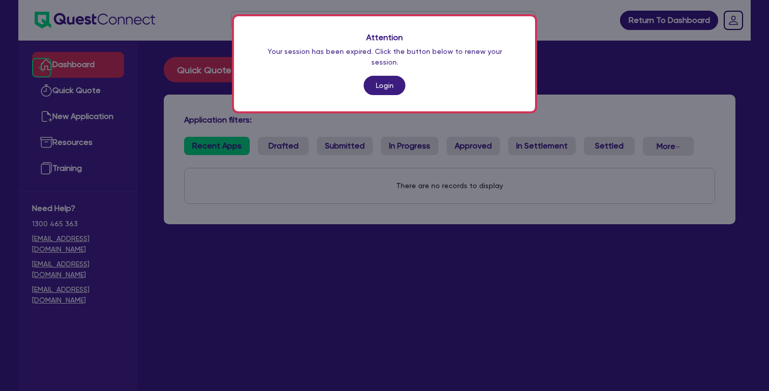
click at [380, 76] on link "Login" at bounding box center [385, 85] width 42 height 19
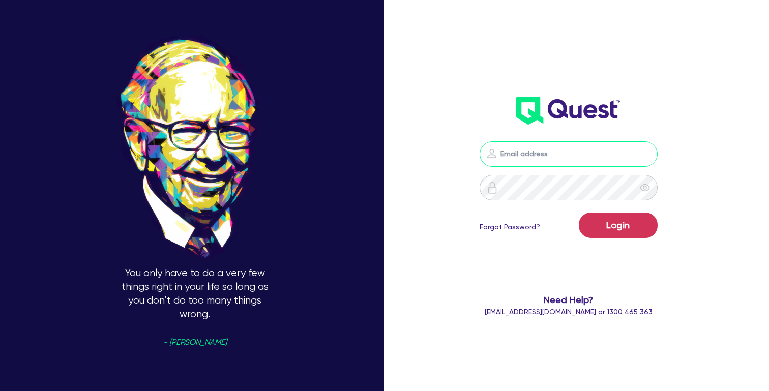
type input "[PERSON_NAME][EMAIL_ADDRESS][DOMAIN_NAME]"
click at [618, 225] on button "Login" at bounding box center [618, 225] width 79 height 25
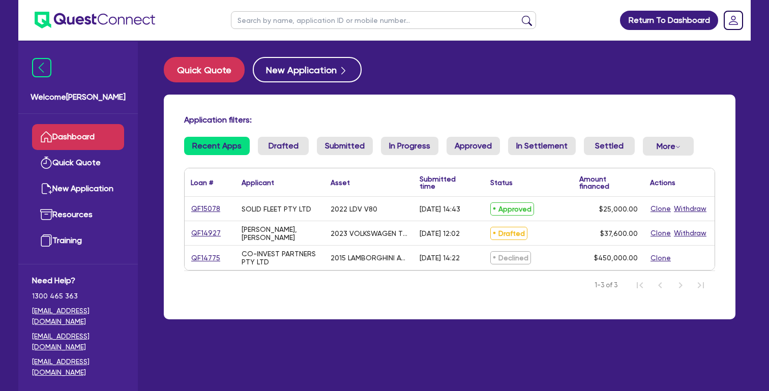
click at [297, 213] on div "SOLID FLEET PTY LTD" at bounding box center [277, 209] width 70 height 8
click at [195, 215] on link "QF15078" at bounding box center [206, 209] width 30 height 12
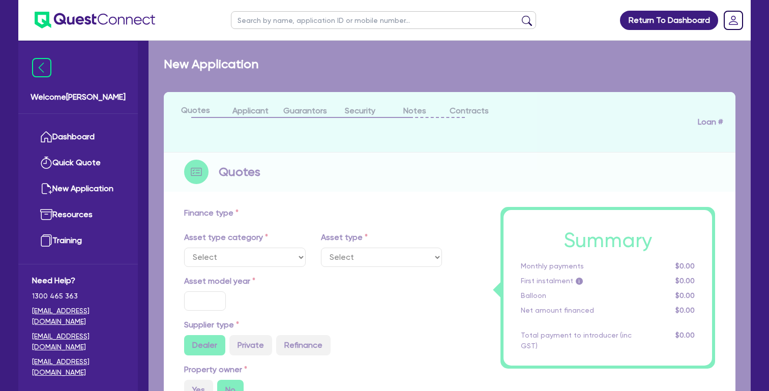
select select "CARS_AND_LIGHT_TRUCKS"
type input "2022"
radio input "false"
radio input "true"
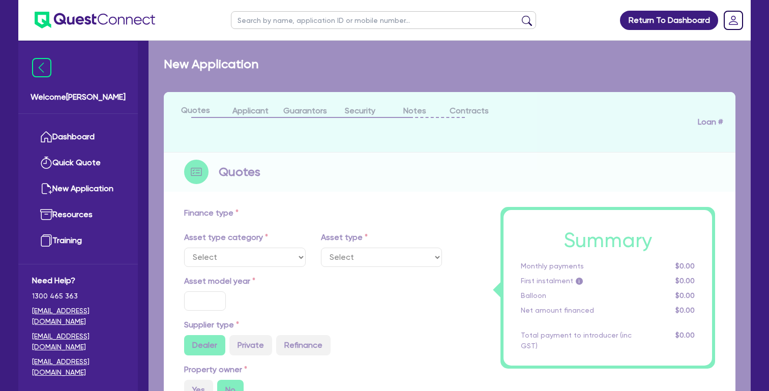
type input "25,000"
radio input "true"
type input "17"
type input "500"
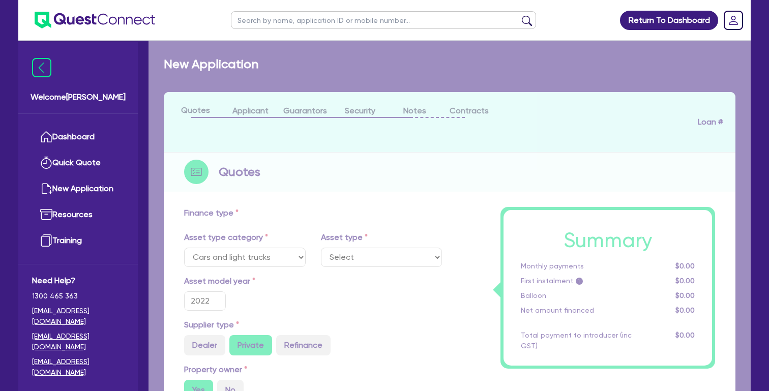
select select "VANS_AND_UTES"
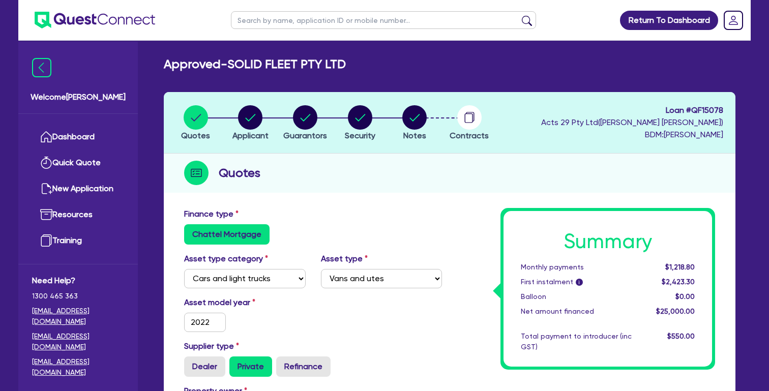
click at [408, 124] on circle "button" at bounding box center [414, 117] width 24 height 24
select select "Quest Finance - Platform Funding"
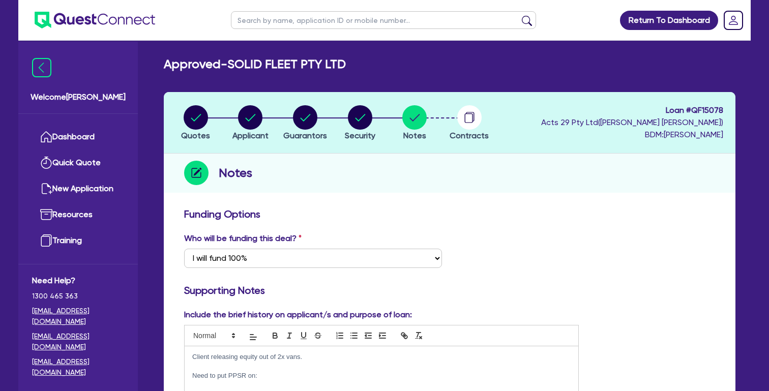
click at [473, 118] on circle "button" at bounding box center [469, 117] width 24 height 24
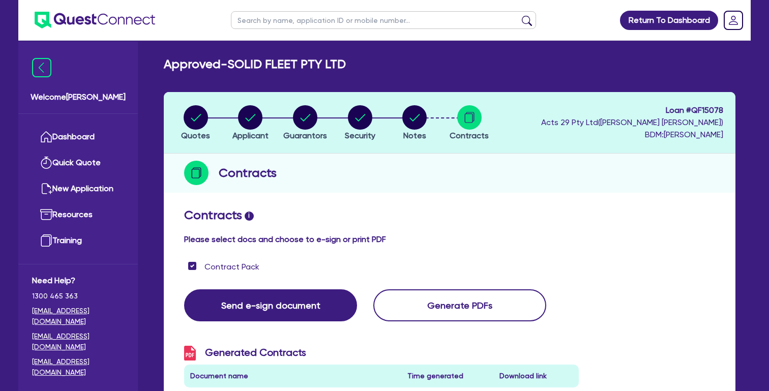
click at [425, 116] on circle "button" at bounding box center [414, 117] width 24 height 24
select select "Quest Finance - Platform Funding"
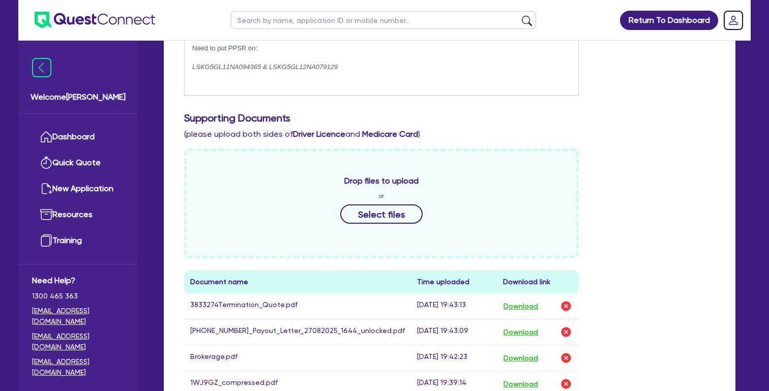
scroll to position [374, 0]
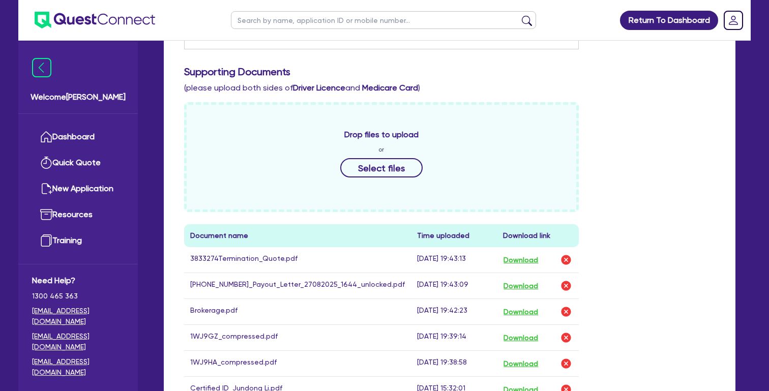
click at [520, 319] on button "Download" at bounding box center [521, 311] width 36 height 13
click at [567, 318] on img "button" at bounding box center [566, 312] width 12 height 12
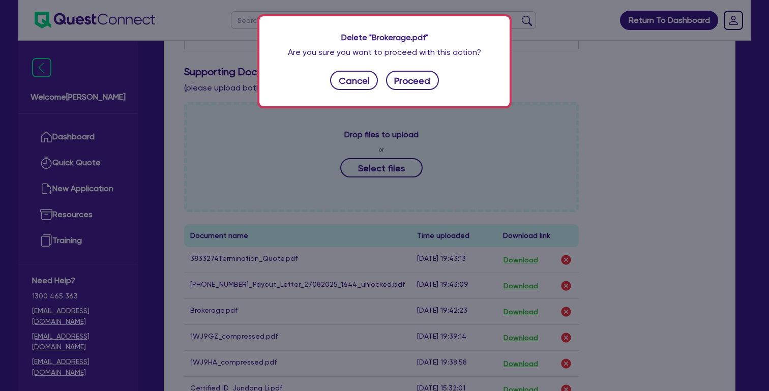
click at [418, 85] on button "Proceed" at bounding box center [412, 80] width 53 height 19
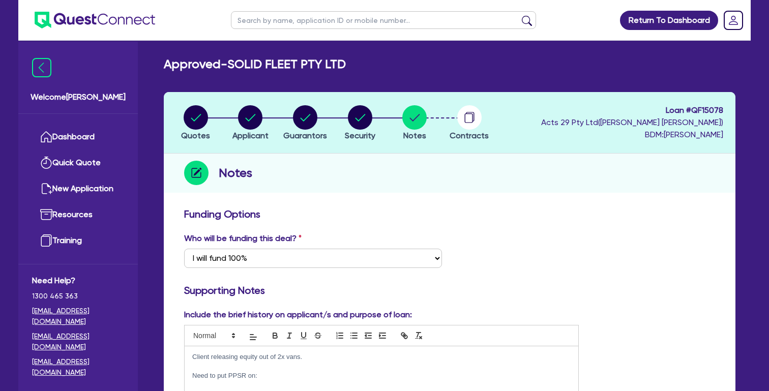
scroll to position [0, 0]
click at [464, 122] on circle "button" at bounding box center [469, 117] width 24 height 24
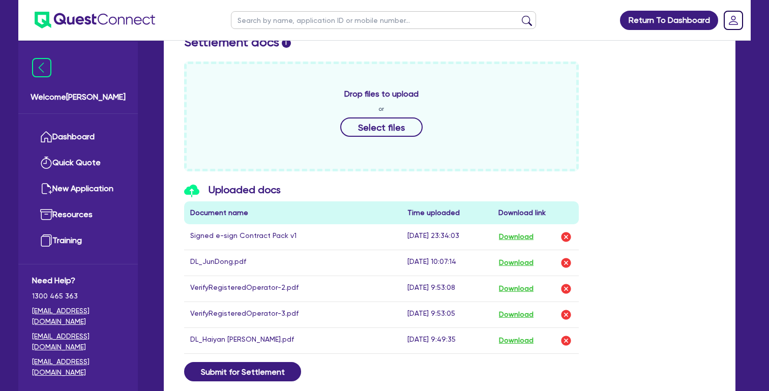
scroll to position [452, 0]
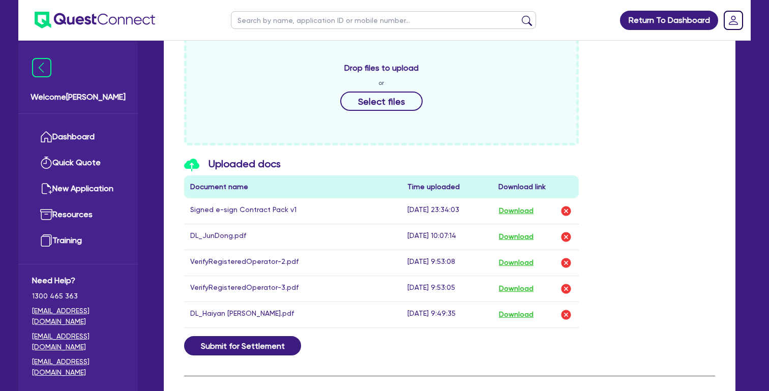
click at [597, 0] on header "Return To Dashboard Edit Profile Logout" at bounding box center [384, 20] width 733 height 41
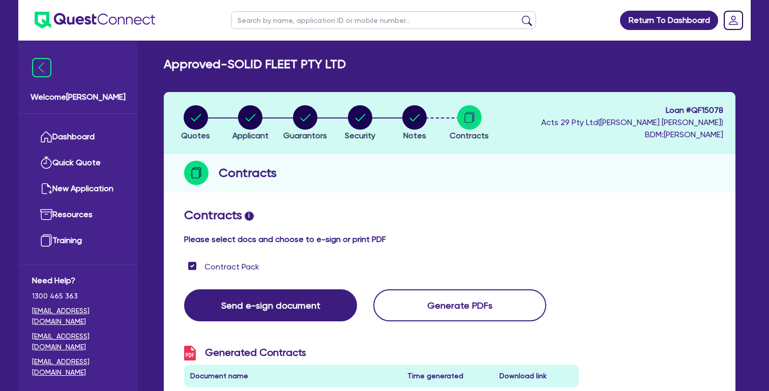
scroll to position [0, 0]
click at [190, 118] on circle "button" at bounding box center [196, 117] width 24 height 24
select select "CARS_AND_LIGHT_TRUCKS"
select select "VANS_AND_UTES"
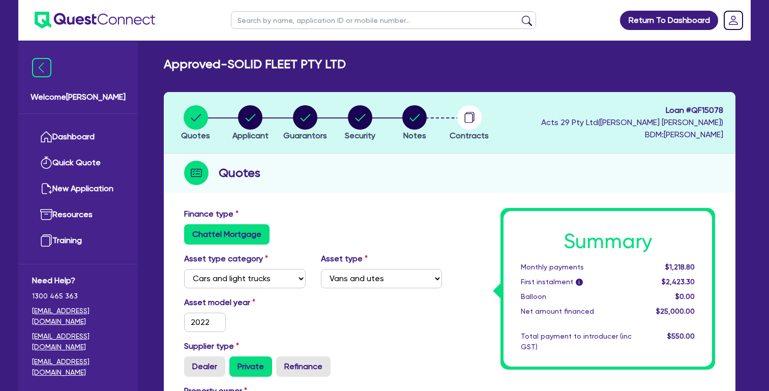
click at [477, 120] on circle "button" at bounding box center [469, 117] width 24 height 24
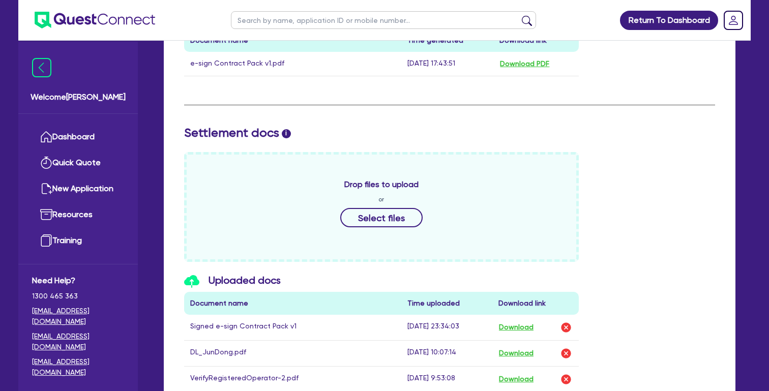
scroll to position [340, 0]
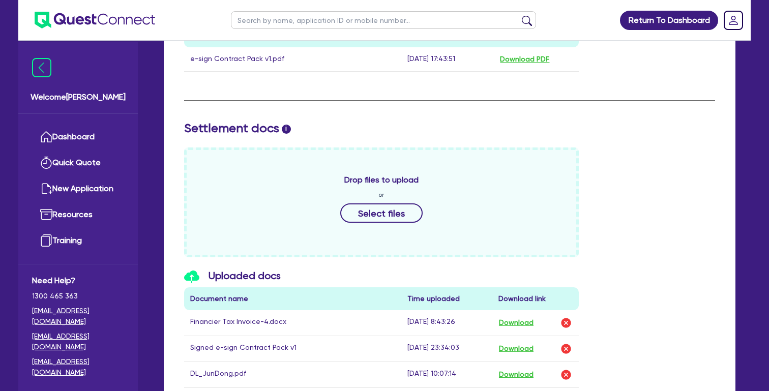
click at [655, 196] on div "Drop files to upload or Select files" at bounding box center [450, 203] width 546 height 110
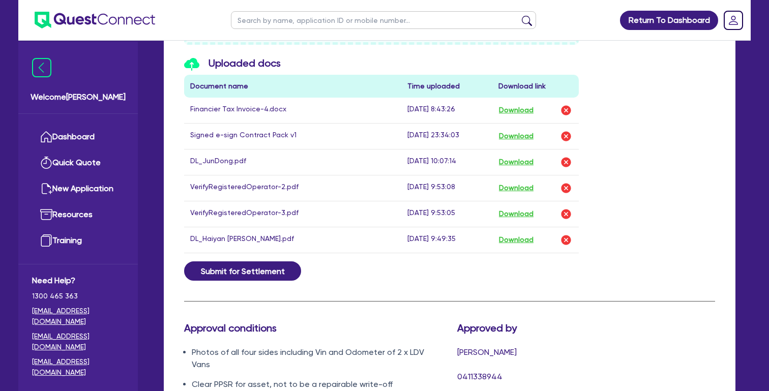
scroll to position [556, 0]
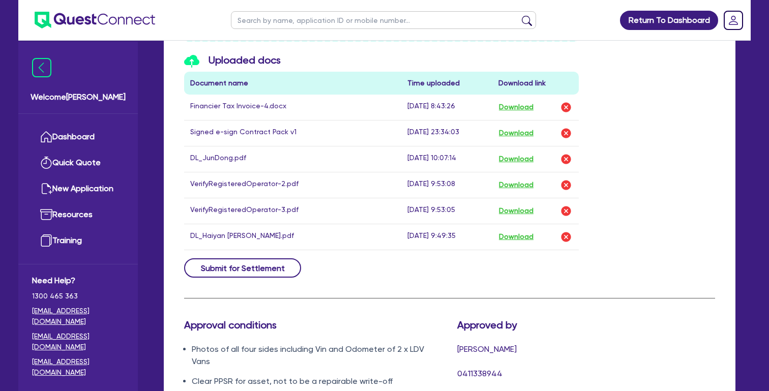
click at [273, 264] on button "Submit for Settlement" at bounding box center [242, 267] width 117 height 19
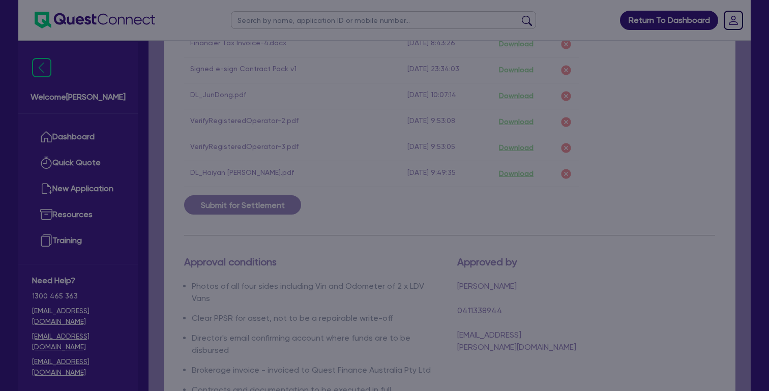
scroll to position [619, 0]
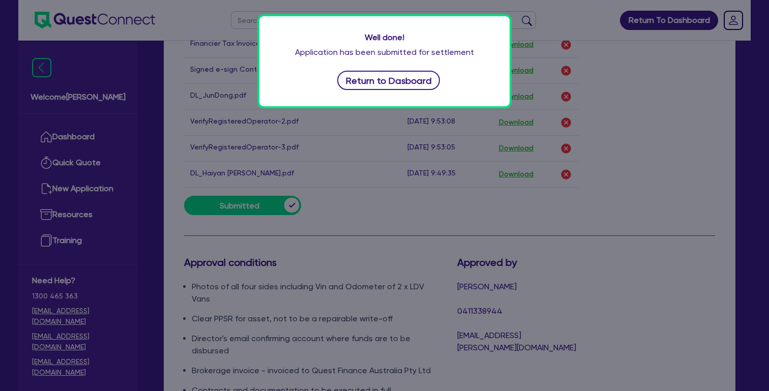
click at [410, 77] on button "Return to Dasboard" at bounding box center [388, 80] width 103 height 19
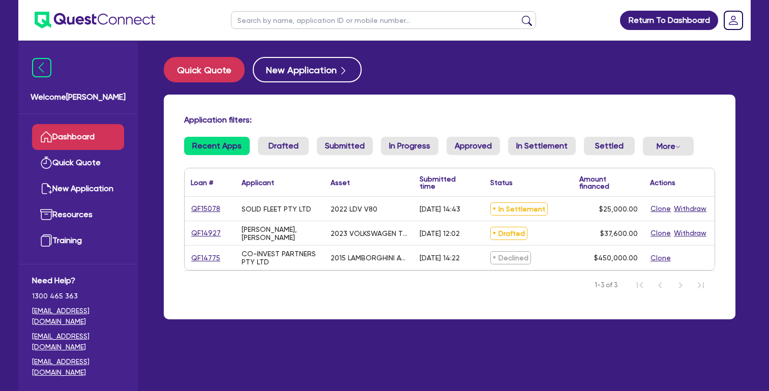
click at [196, 215] on link "QF15078" at bounding box center [206, 209] width 30 height 12
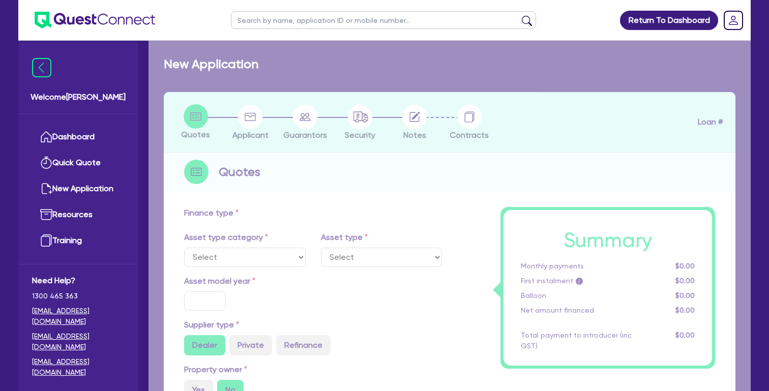
select select "CARS_AND_LIGHT_TRUCKS"
type input "2022"
radio input "false"
radio input "true"
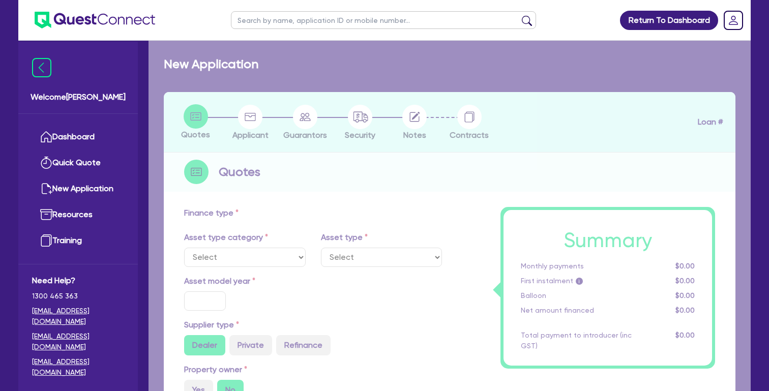
type input "25,000"
radio input "true"
type input "17"
type input "500"
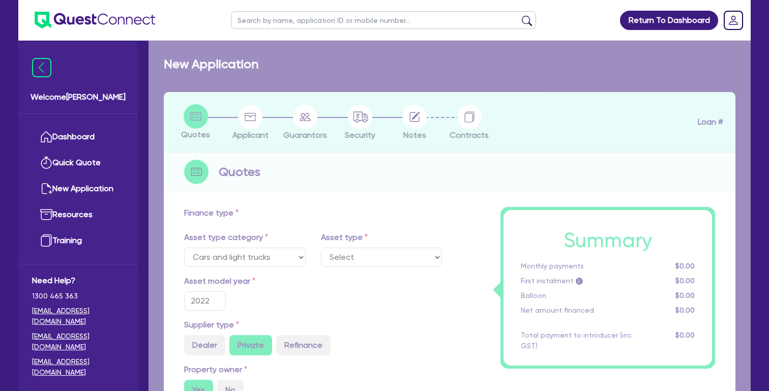
select select "VANS_AND_UTES"
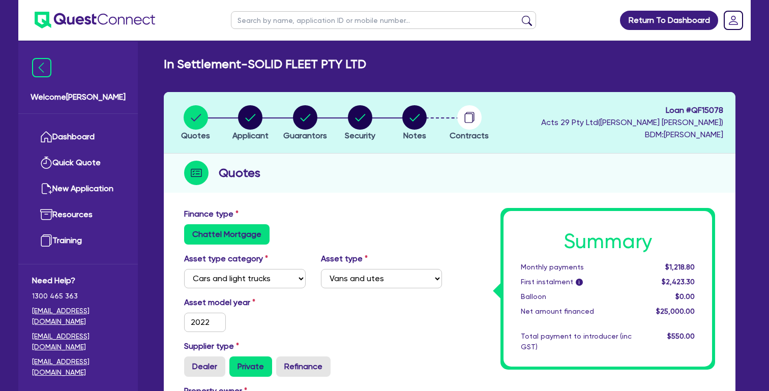
click at [467, 120] on circle "button" at bounding box center [469, 117] width 24 height 24
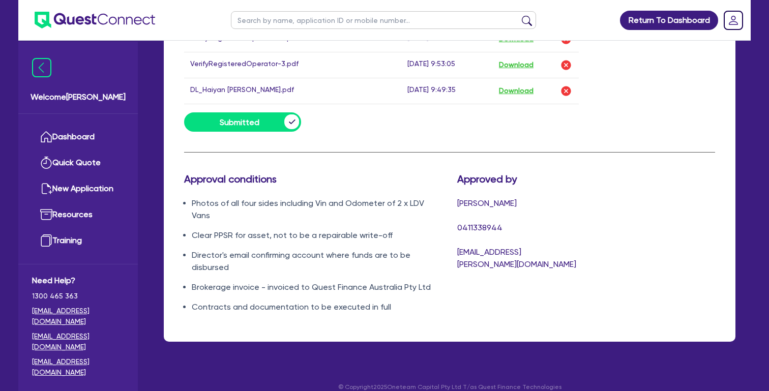
scroll to position [701, 0]
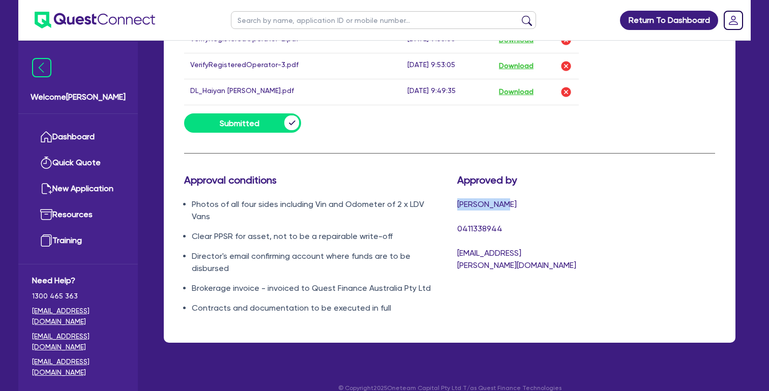
drag, startPoint x: 455, startPoint y: 204, endPoint x: 509, endPoint y: 204, distance: 53.9
click at [509, 204] on div "Approved by [PERSON_NAME] 0411338944 [EMAIL_ADDRESS][PERSON_NAME][DOMAIN_NAME]" at bounding box center [518, 248] width 136 height 149
copy span "[PERSON_NAME]"
